Goal: Check status: Check status

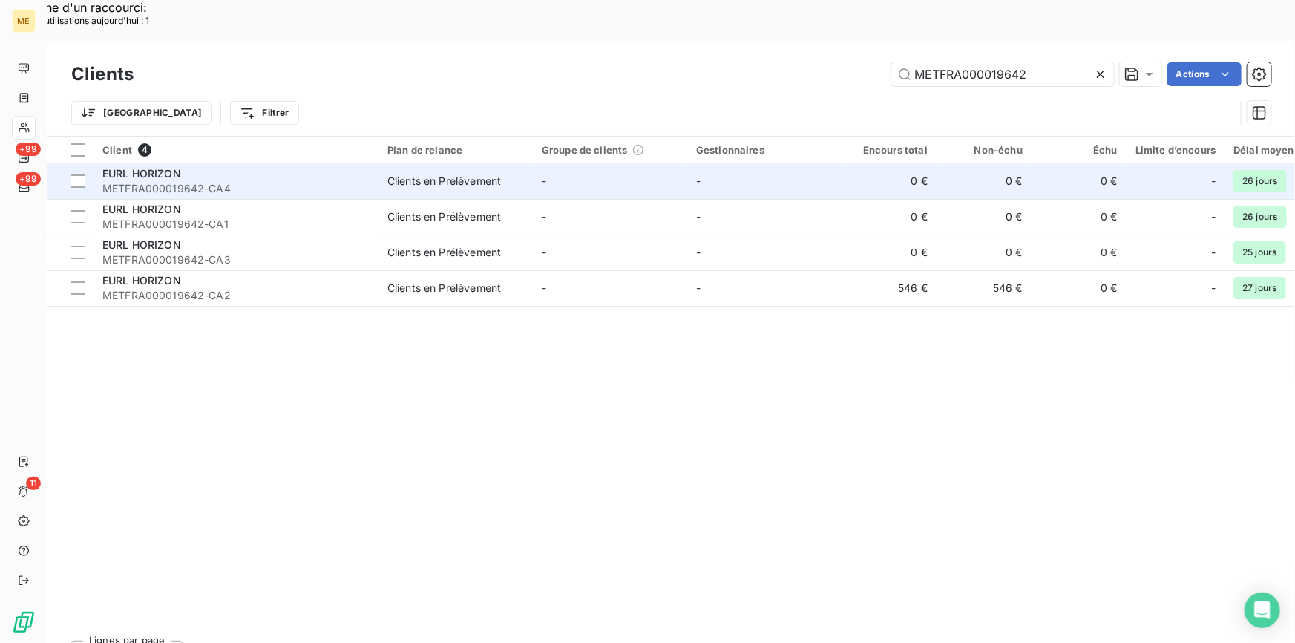
click at [210, 181] on span "METFRA000019642-CA4" at bounding box center [235, 188] width 267 height 15
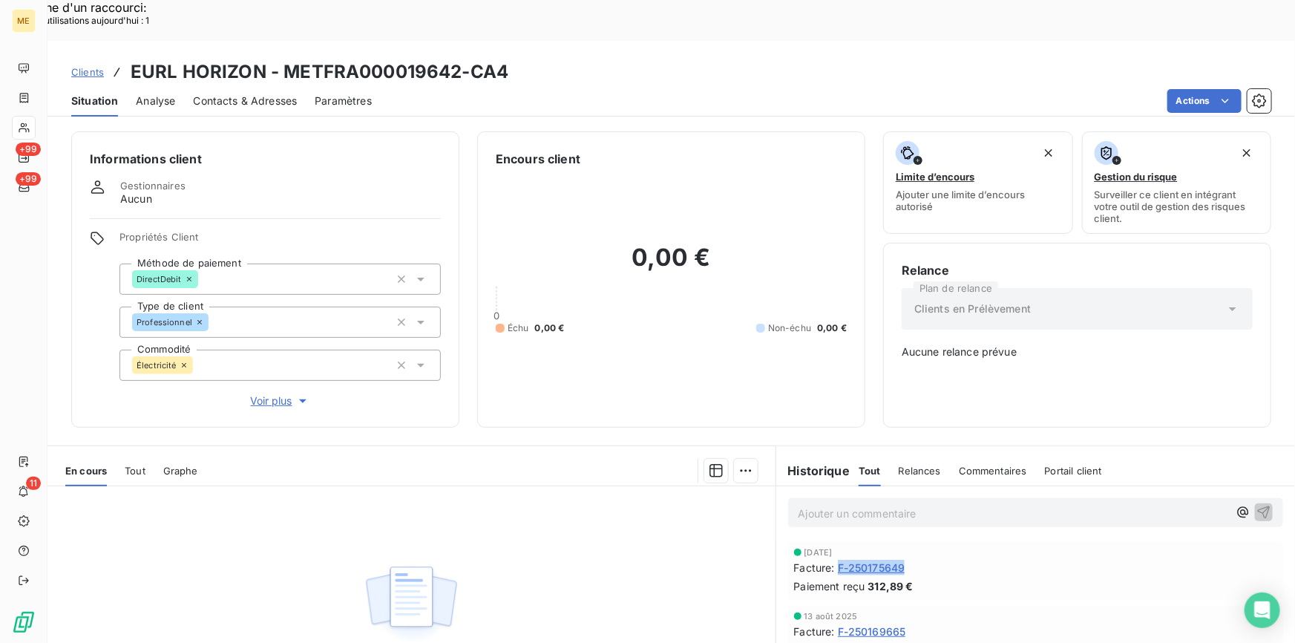
drag, startPoint x: 911, startPoint y: 522, endPoint x: 835, endPoint y: 529, distance: 76.0
click at [835, 559] on div "Facture : F-250175649" at bounding box center [1035, 567] width 483 height 16
click at [103, 59] on div "Clients EURL HORIZON - METFRA000019642-CA4" at bounding box center [289, 72] width 437 height 27
click at [99, 66] on span "Clients" at bounding box center [87, 72] width 33 height 12
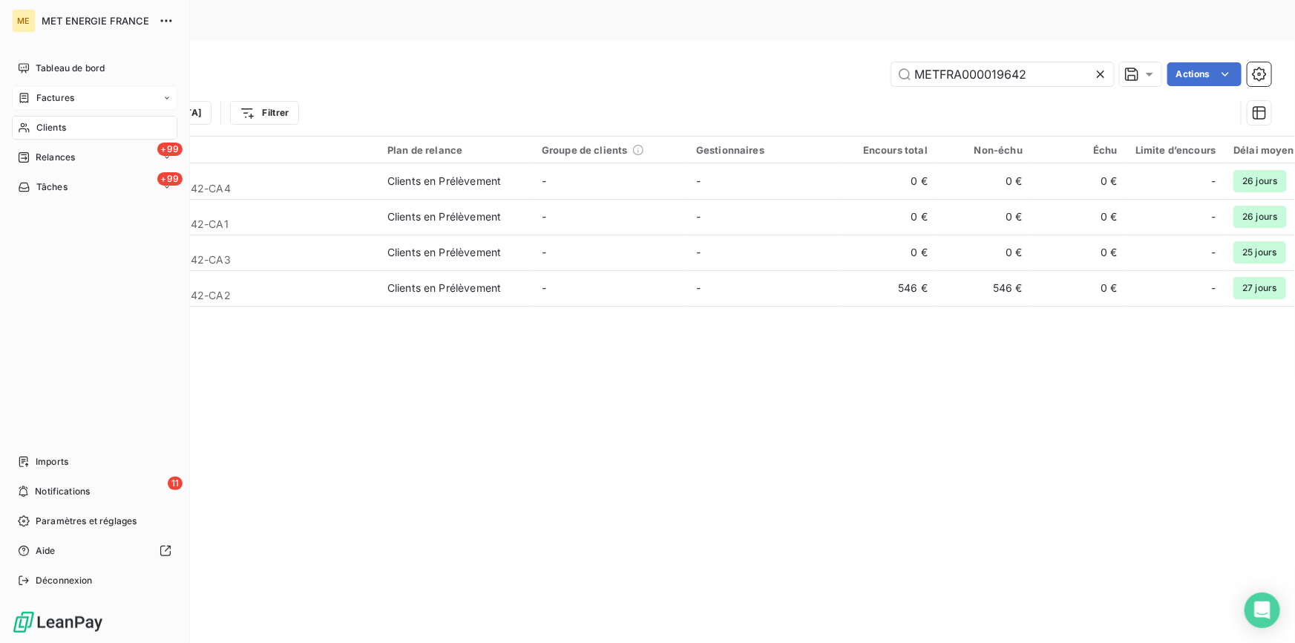
click at [59, 90] on div "Factures" at bounding box center [94, 98] width 165 height 24
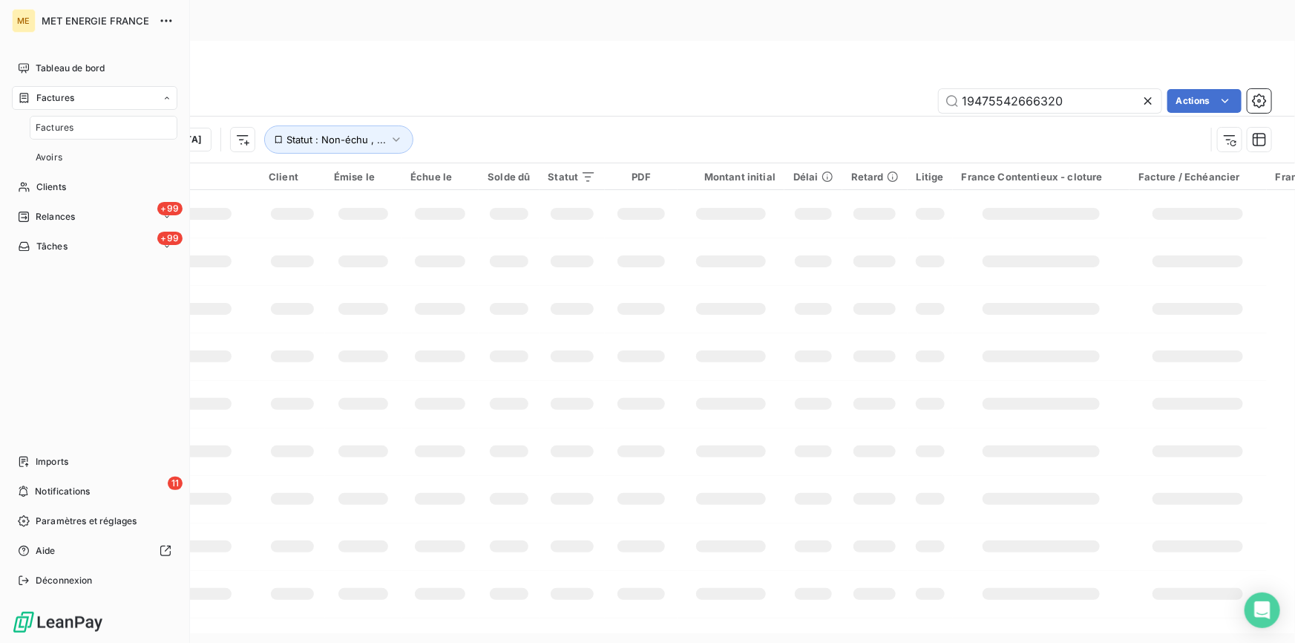
click at [57, 94] on span "Factures" at bounding box center [55, 97] width 38 height 13
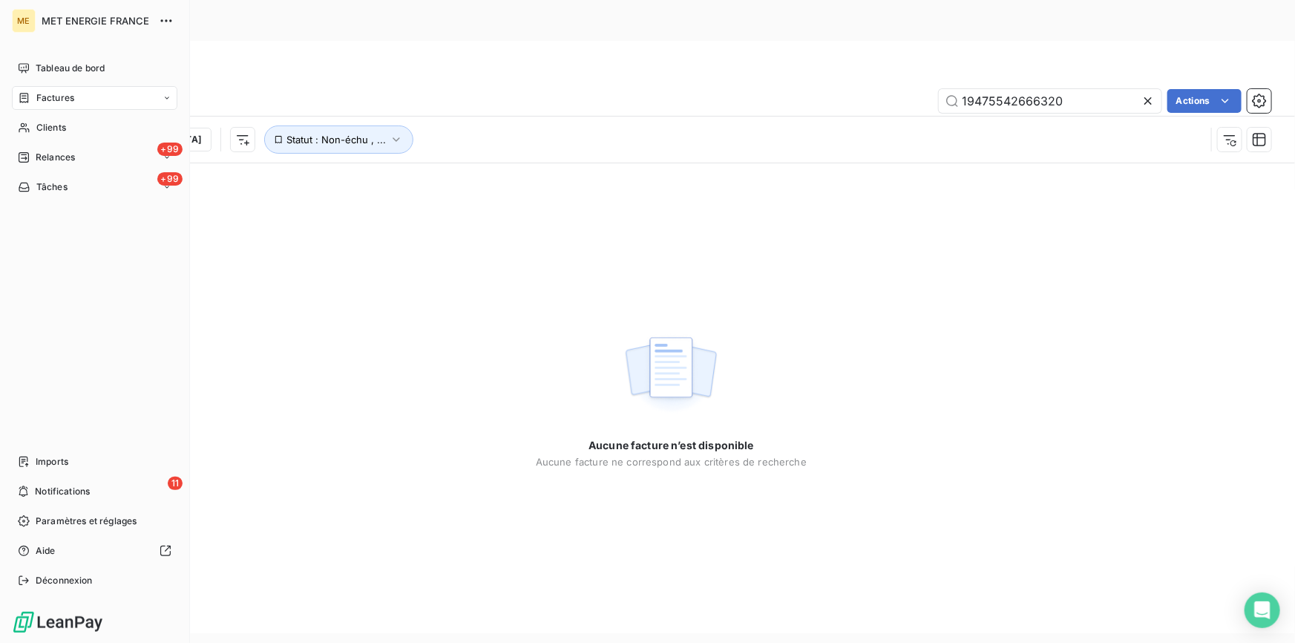
click at [60, 102] on span "Factures" at bounding box center [55, 97] width 38 height 13
click at [70, 126] on span "Factures" at bounding box center [55, 127] width 38 height 13
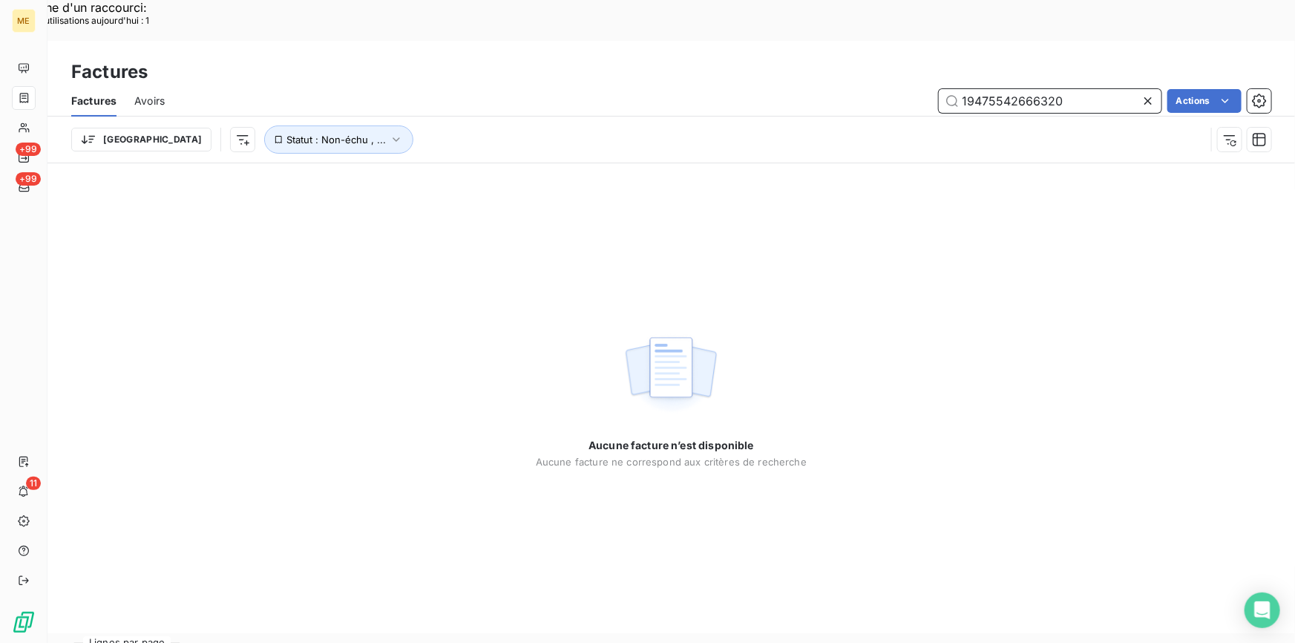
drag, startPoint x: 1082, startPoint y: 58, endPoint x: 905, endPoint y: 65, distance: 176.7
click at [905, 89] on div "19475542666320 Actions" at bounding box center [727, 101] width 1088 height 24
paste input "F-250175698"
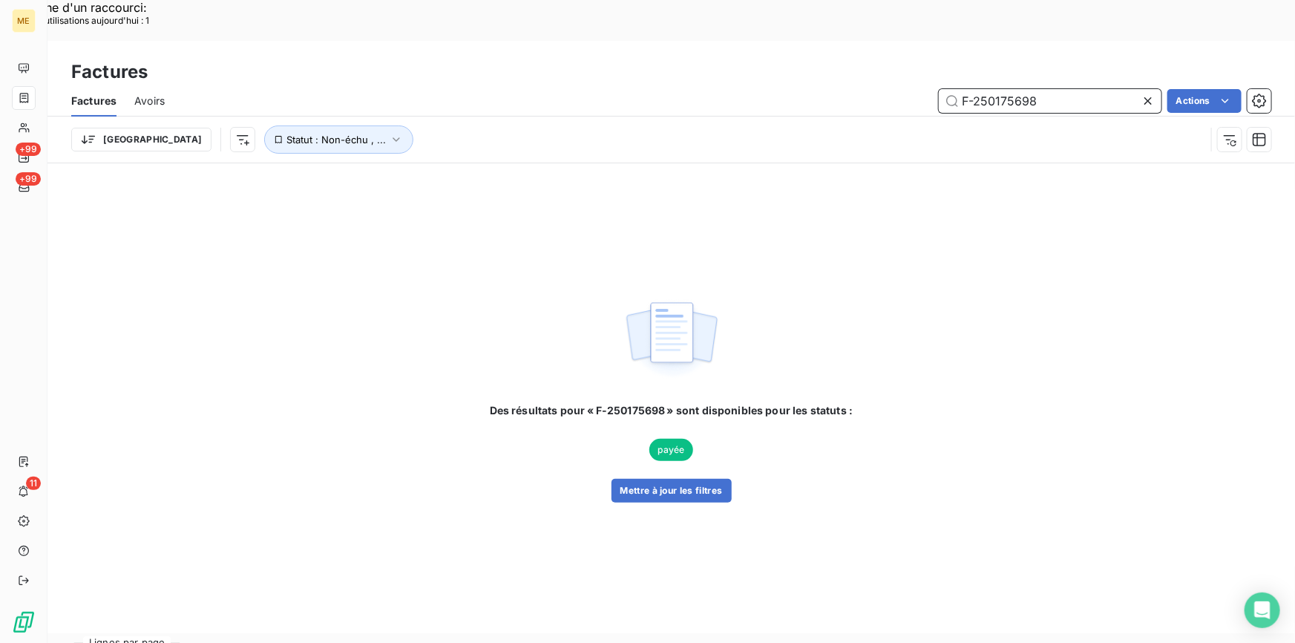
type input "F-250175698"
